Goal: Task Accomplishment & Management: Manage account settings

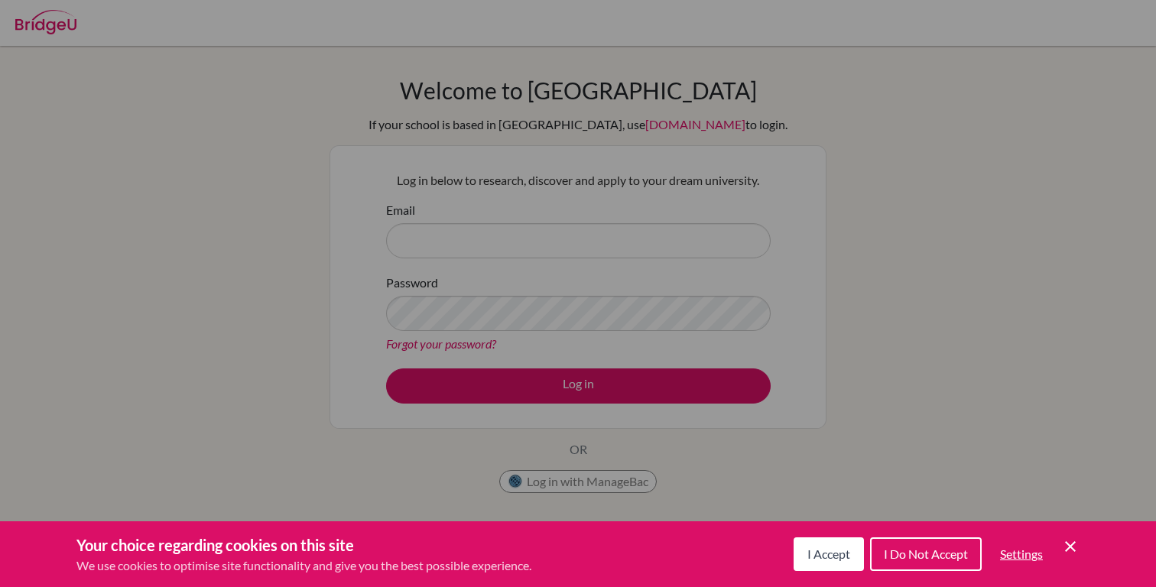
click at [1070, 545] on icon "Save and close" at bounding box center [1070, 546] width 11 height 11
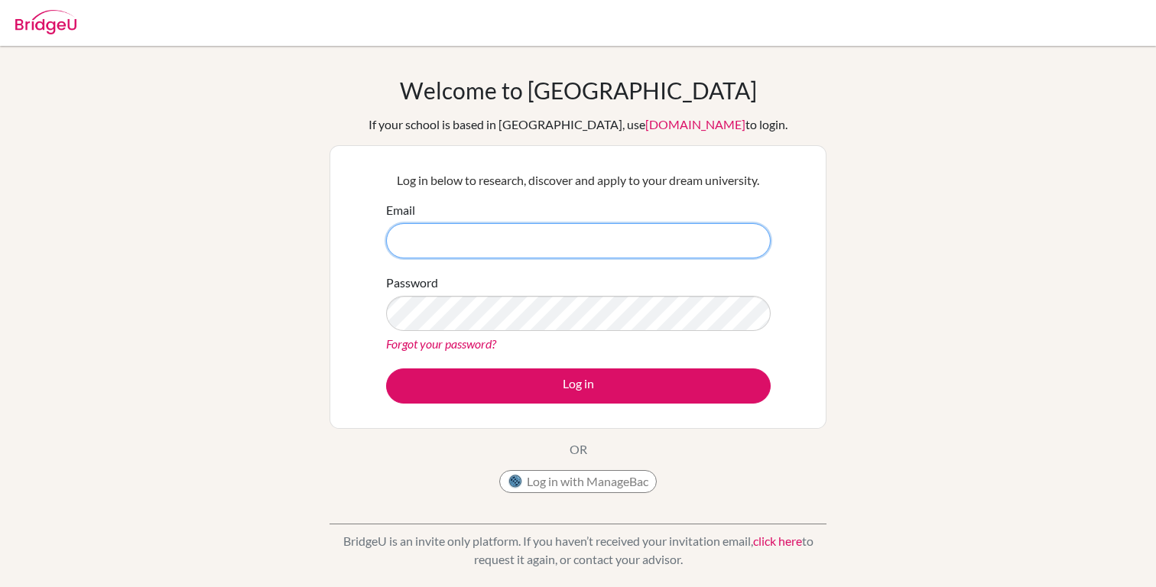
click at [528, 239] on input "Email" at bounding box center [578, 240] width 385 height 35
type input "[EMAIL_ADDRESS][DOMAIN_NAME]"
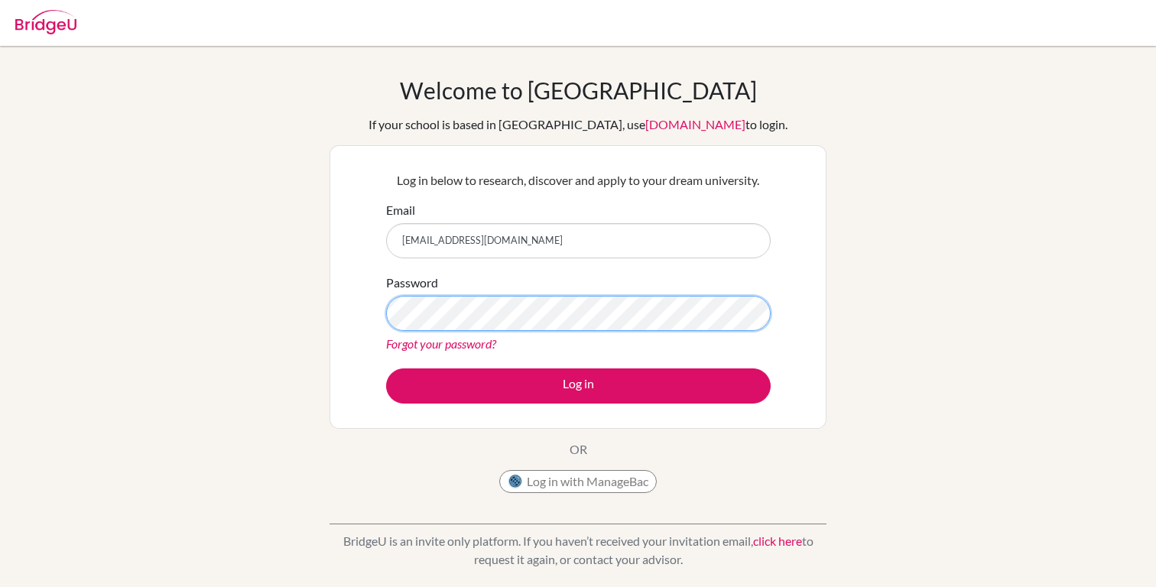
click at [386, 369] on button "Log in" at bounding box center [578, 386] width 385 height 35
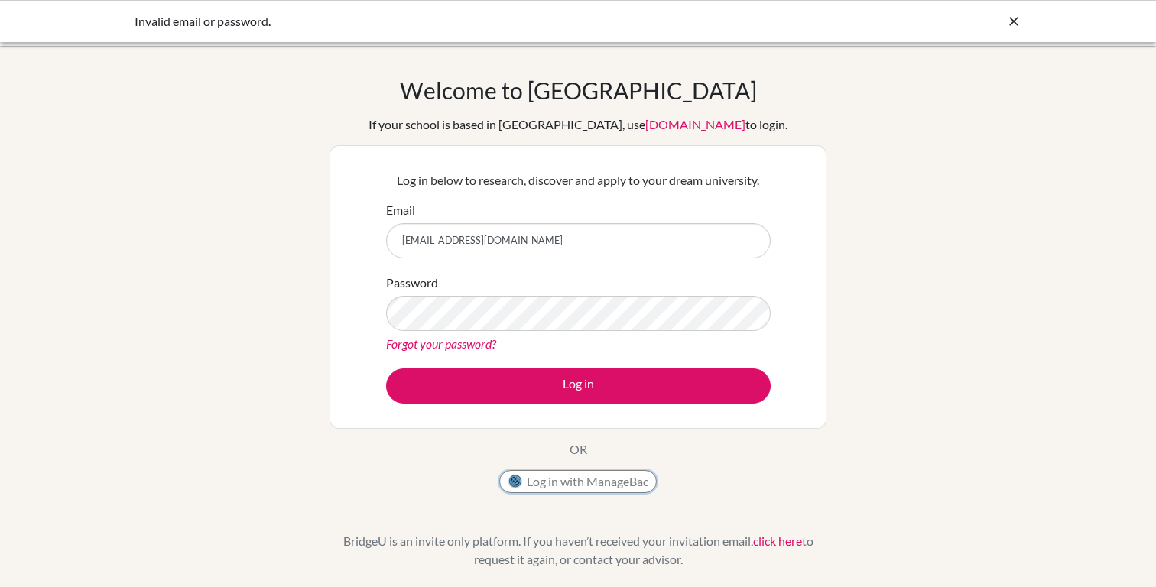
click at [581, 483] on button "Log in with ManageBac" at bounding box center [578, 481] width 158 height 23
click at [548, 343] on div "Forgot your password?" at bounding box center [578, 344] width 385 height 18
click at [386, 369] on button "Log in" at bounding box center [578, 386] width 385 height 35
click at [471, 343] on link "Forgot your password?" at bounding box center [441, 343] width 110 height 15
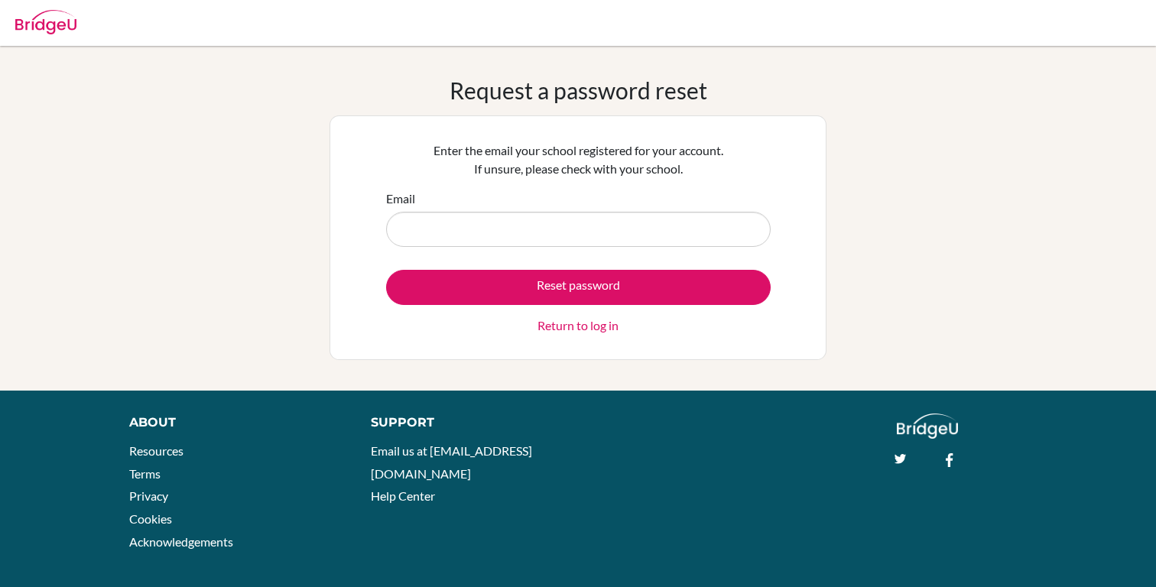
click at [559, 222] on input "Email" at bounding box center [578, 229] width 385 height 35
type input "[EMAIL_ADDRESS][DOMAIN_NAME]"
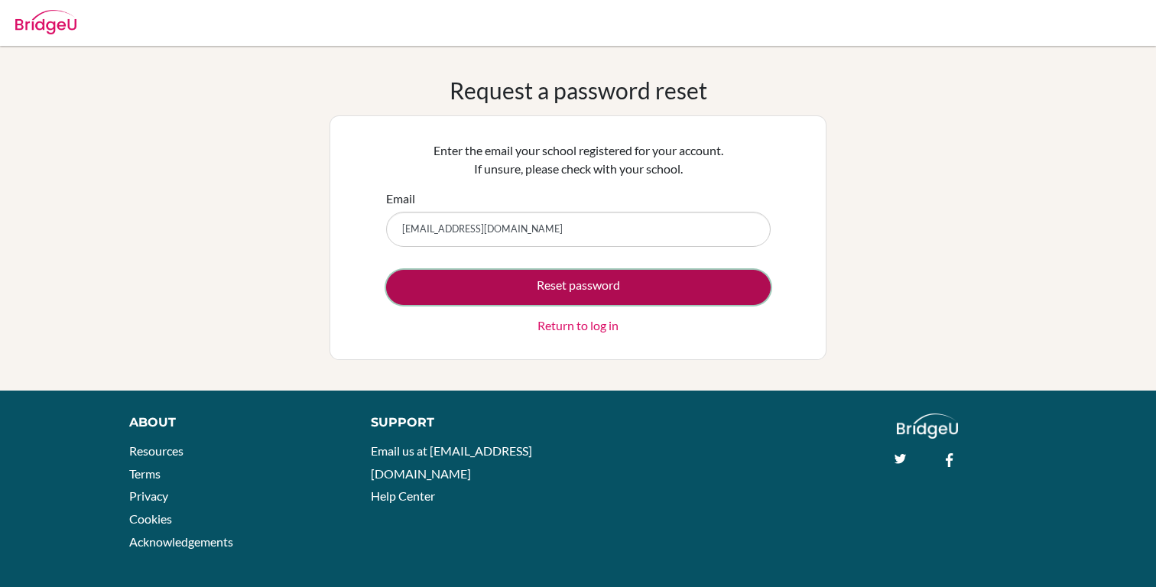
click at [590, 283] on button "Reset password" at bounding box center [578, 287] width 385 height 35
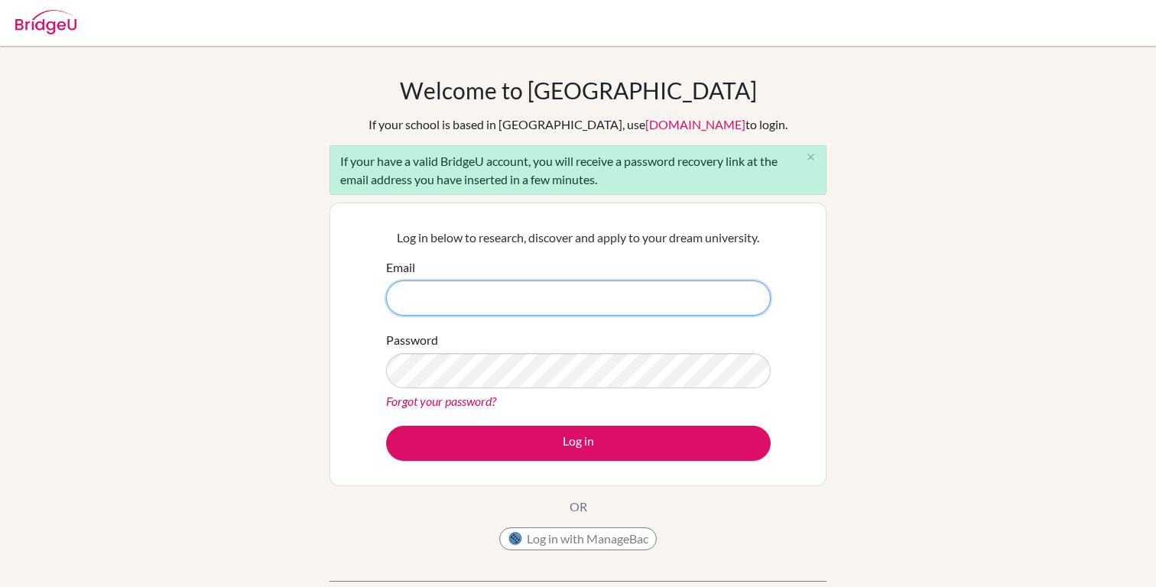
click at [463, 300] on input "Email" at bounding box center [578, 298] width 385 height 35
type input "[EMAIL_ADDRESS][DOMAIN_NAME]"
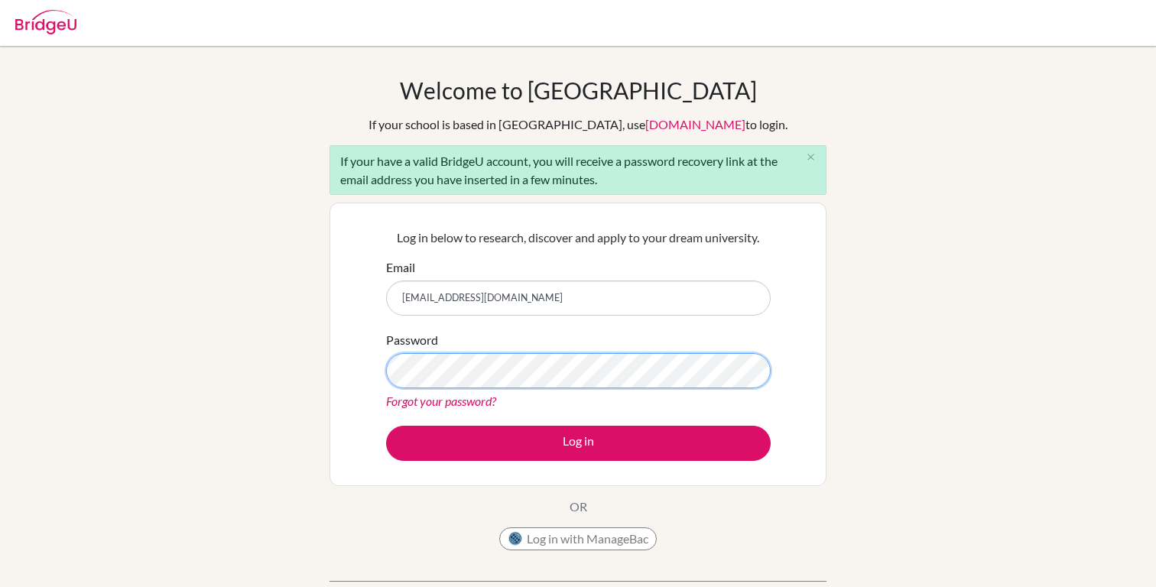
click at [386, 426] on button "Log in" at bounding box center [578, 443] width 385 height 35
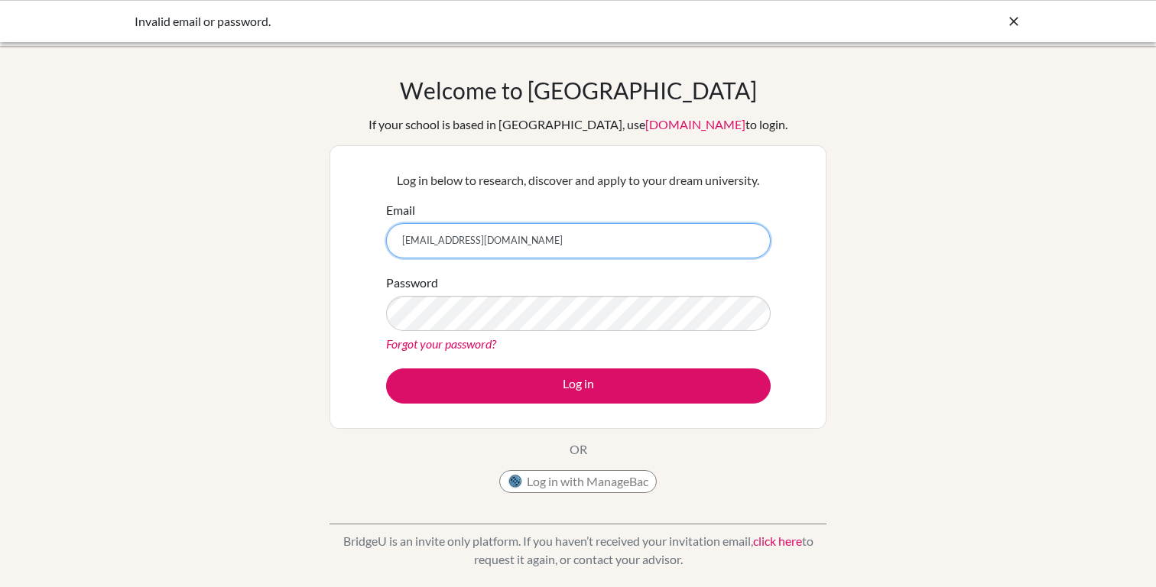
click at [528, 251] on input "[EMAIL_ADDRESS][DOMAIN_NAME]" at bounding box center [578, 240] width 385 height 35
type input "[EMAIL_ADDRESS][DOMAIN_NAME]"
click at [790, 539] on link "click here" at bounding box center [777, 541] width 49 height 15
